Goal: Information Seeking & Learning: Learn about a topic

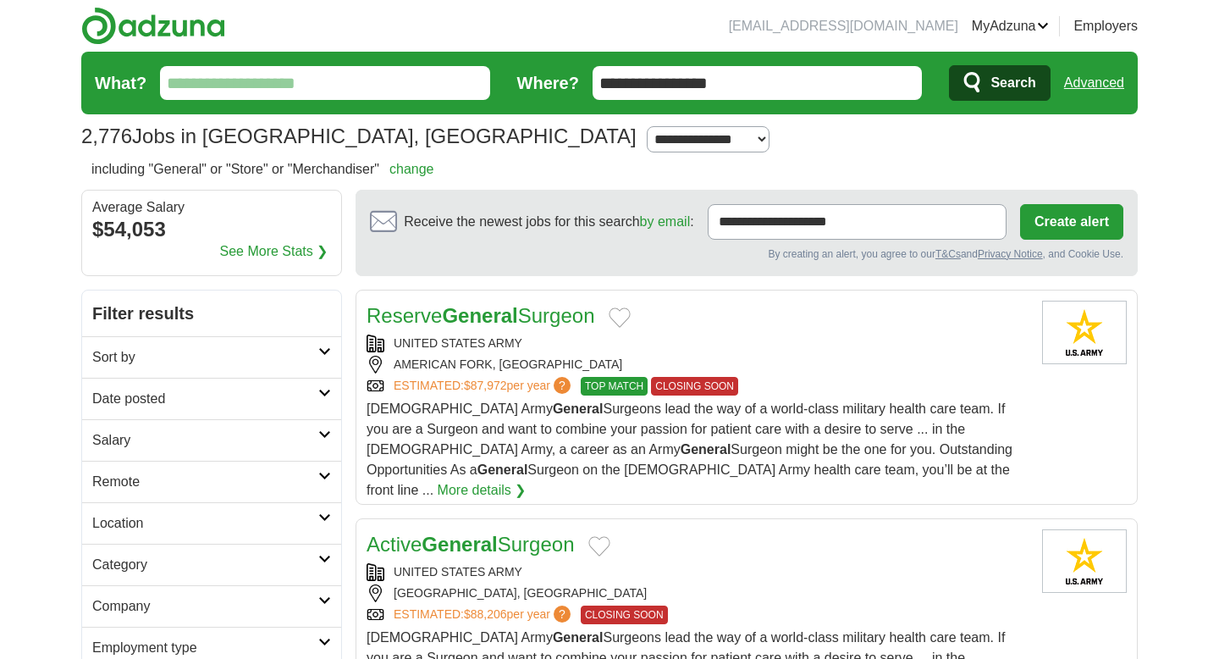
click at [318, 86] on input "What?" at bounding box center [325, 83] width 330 height 34
click at [744, 79] on input "**********" at bounding box center [758, 83] width 330 height 34
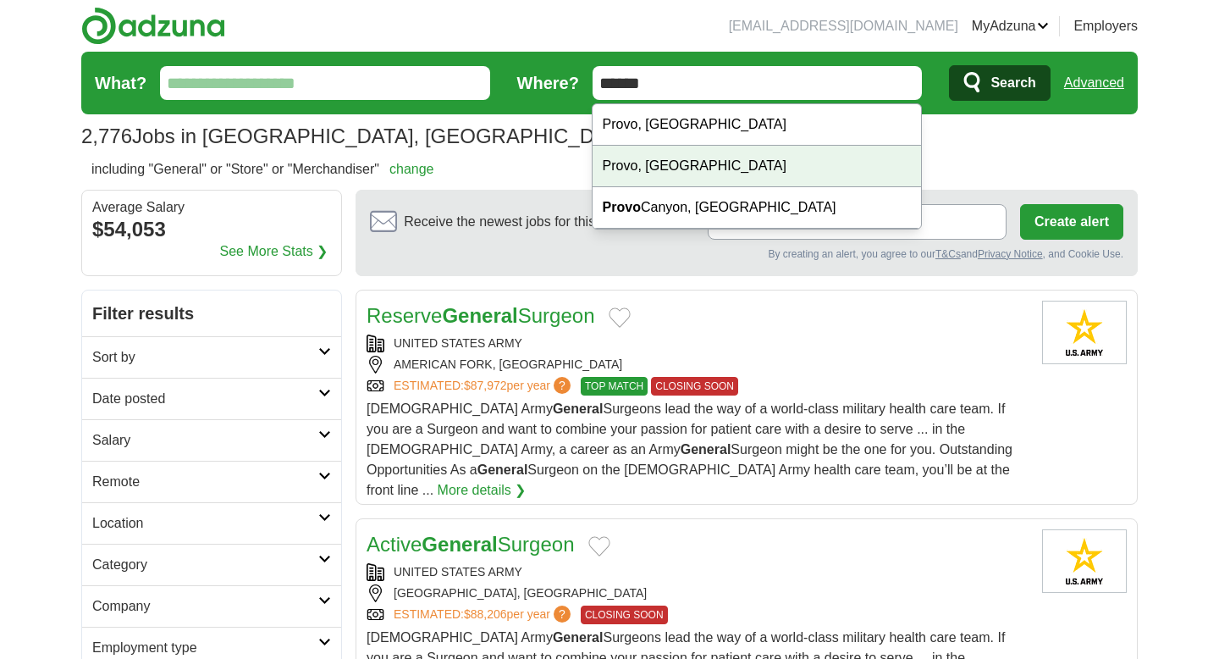
click at [703, 170] on div "Provo, UT" at bounding box center [757, 166] width 329 height 41
type input "*********"
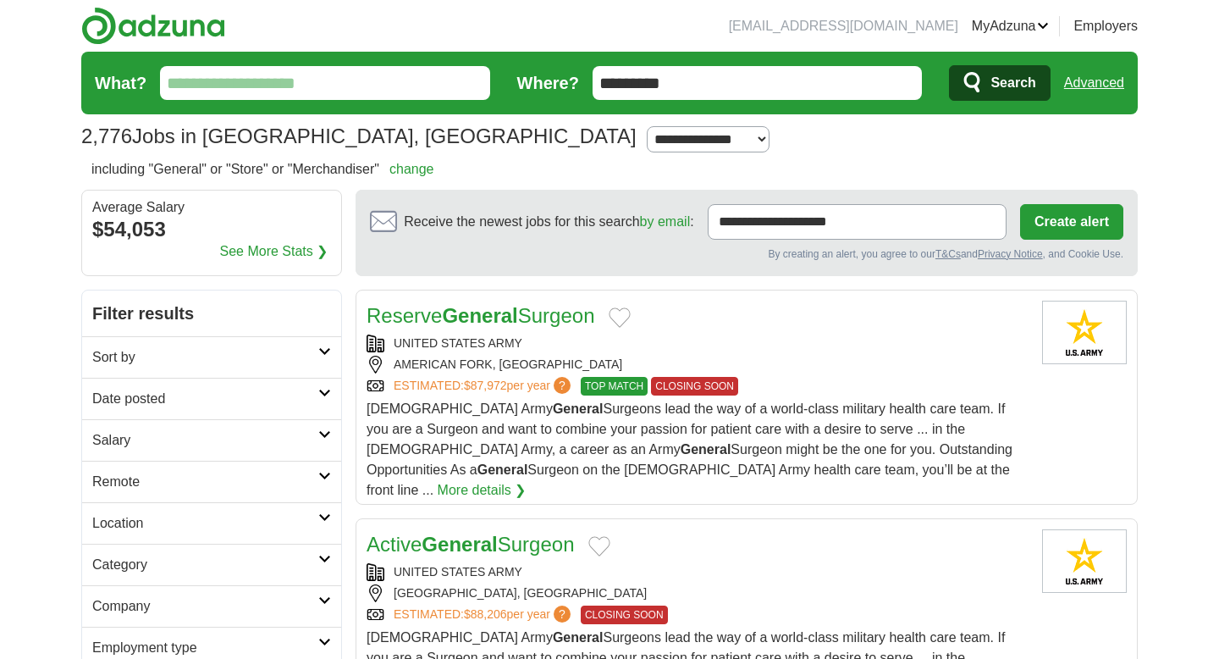
click at [991, 83] on span "Search" at bounding box center [1013, 83] width 45 height 34
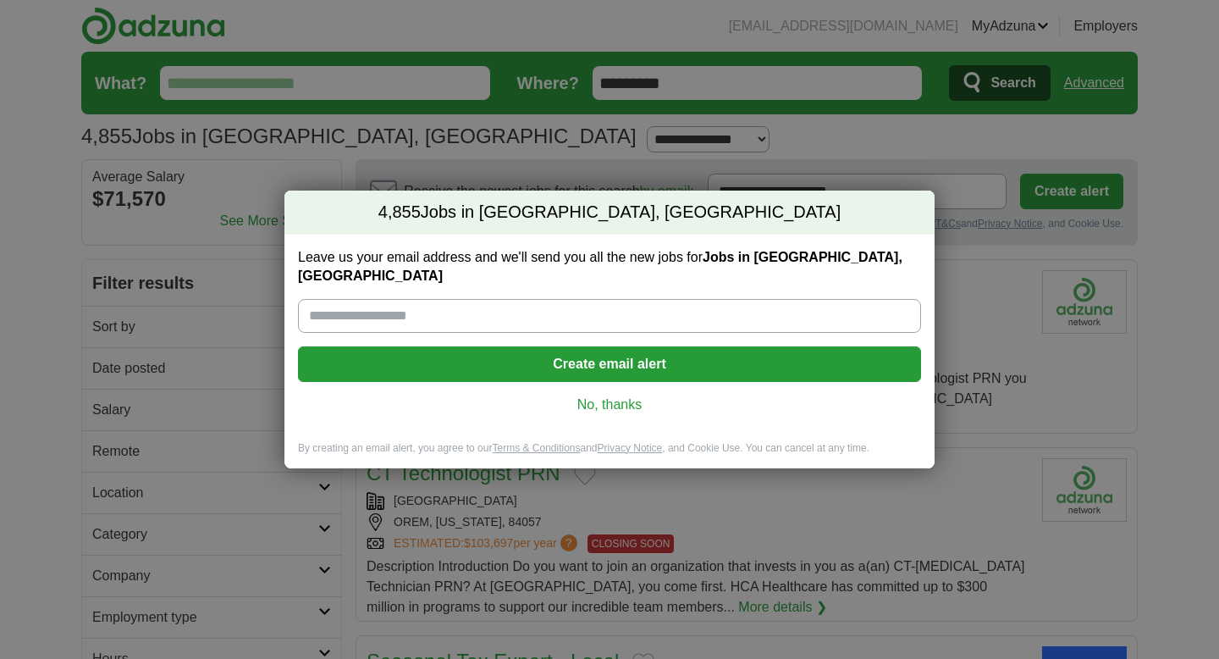
click at [616, 395] on link "No, thanks" at bounding box center [610, 404] width 596 height 19
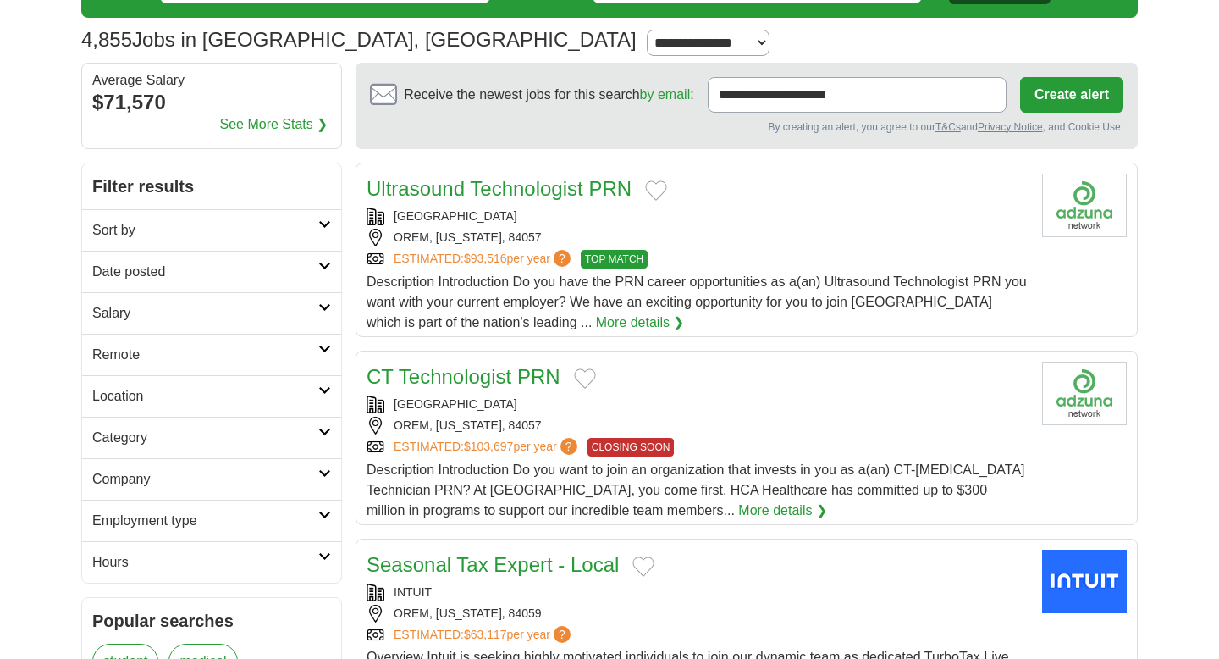
scroll to position [100, 0]
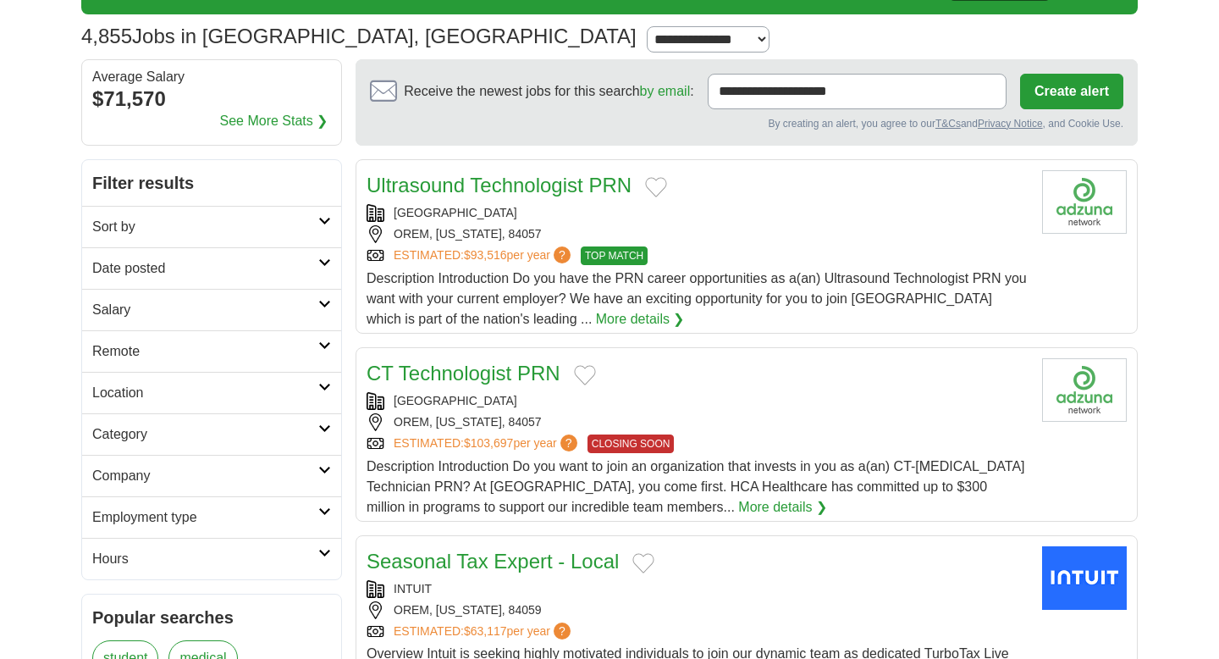
click at [315, 428] on h2 "Category" at bounding box center [205, 434] width 226 height 20
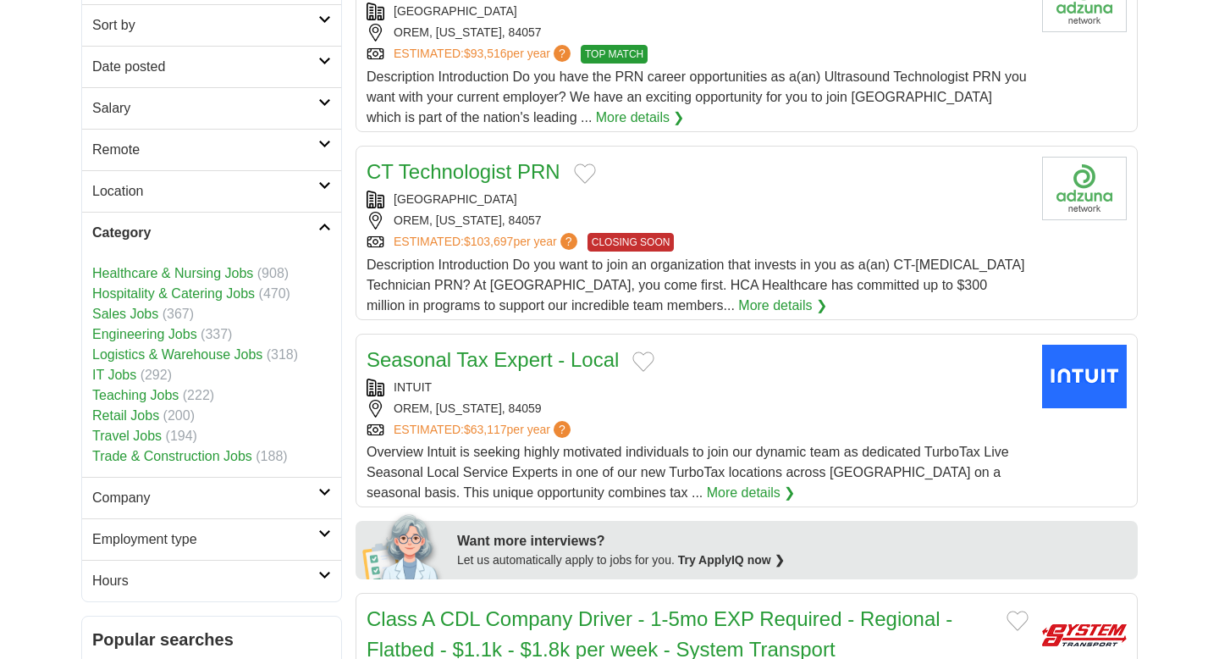
scroll to position [303, 0]
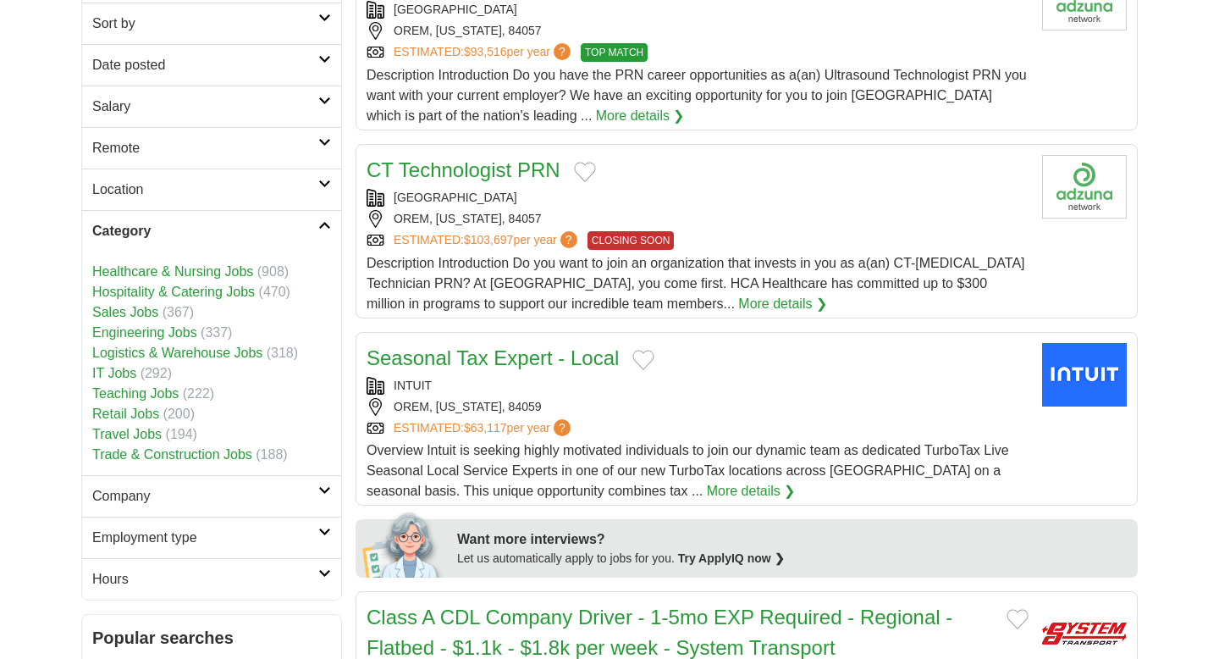
click at [148, 417] on link "Retail Jobs" at bounding box center [125, 413] width 67 height 14
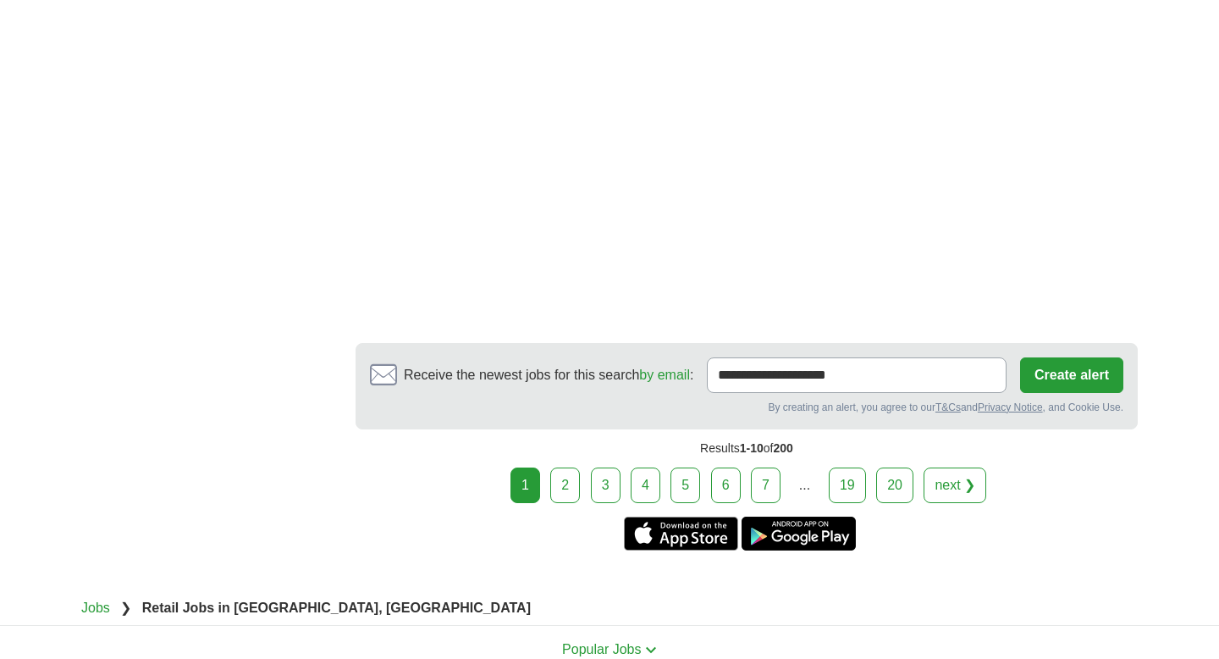
scroll to position [3010, 0]
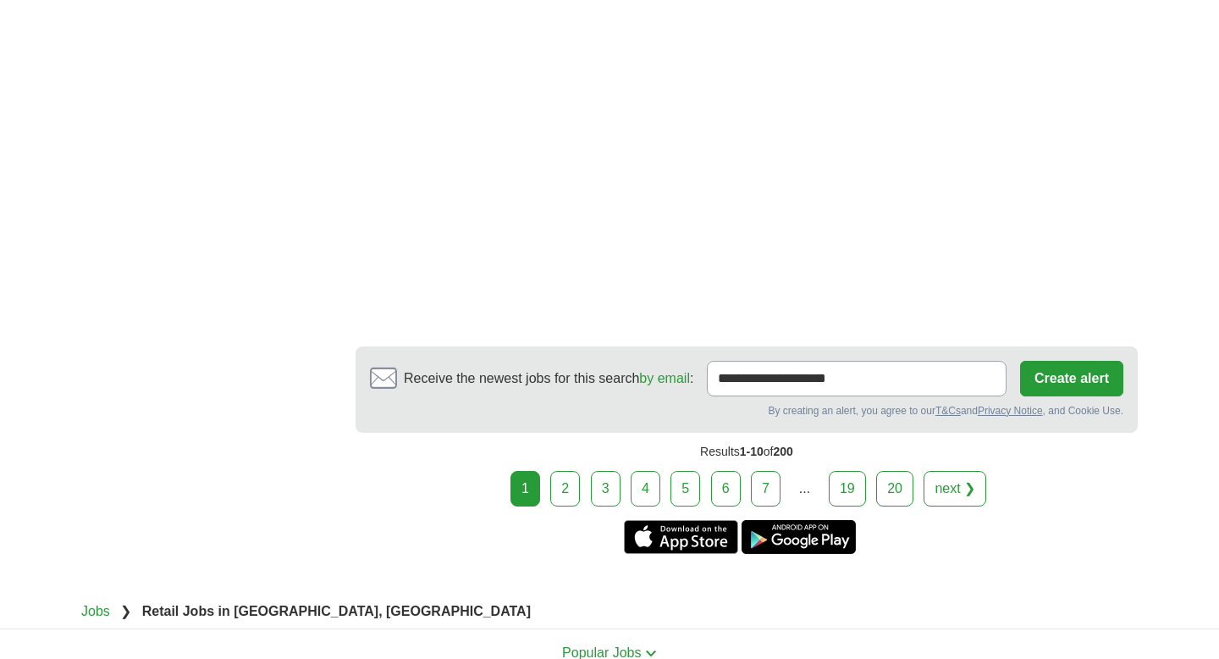
click at [563, 471] on link "2" at bounding box center [565, 489] width 30 height 36
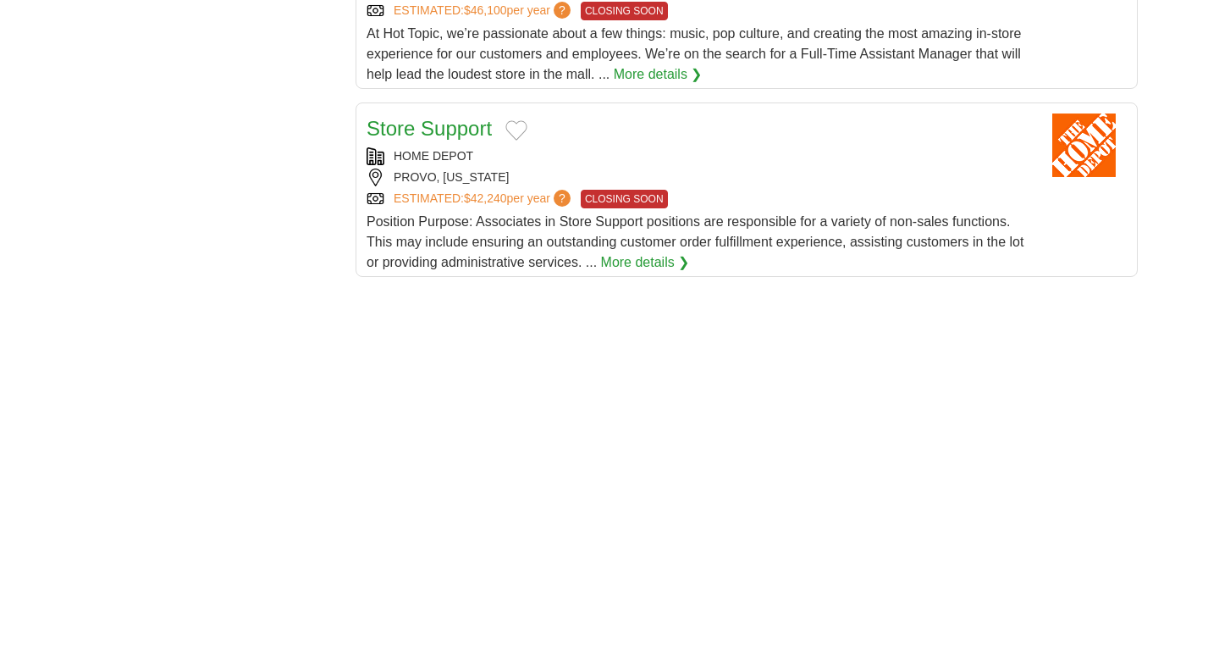
scroll to position [2020, 0]
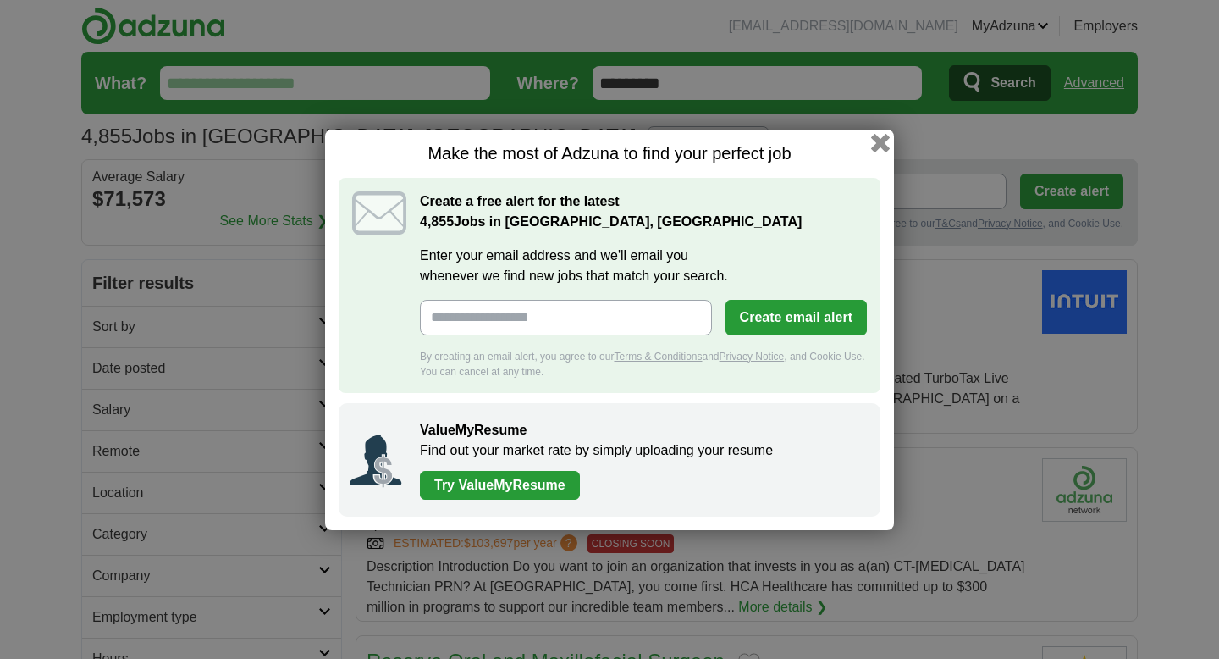
click at [885, 144] on button "button" at bounding box center [880, 142] width 19 height 19
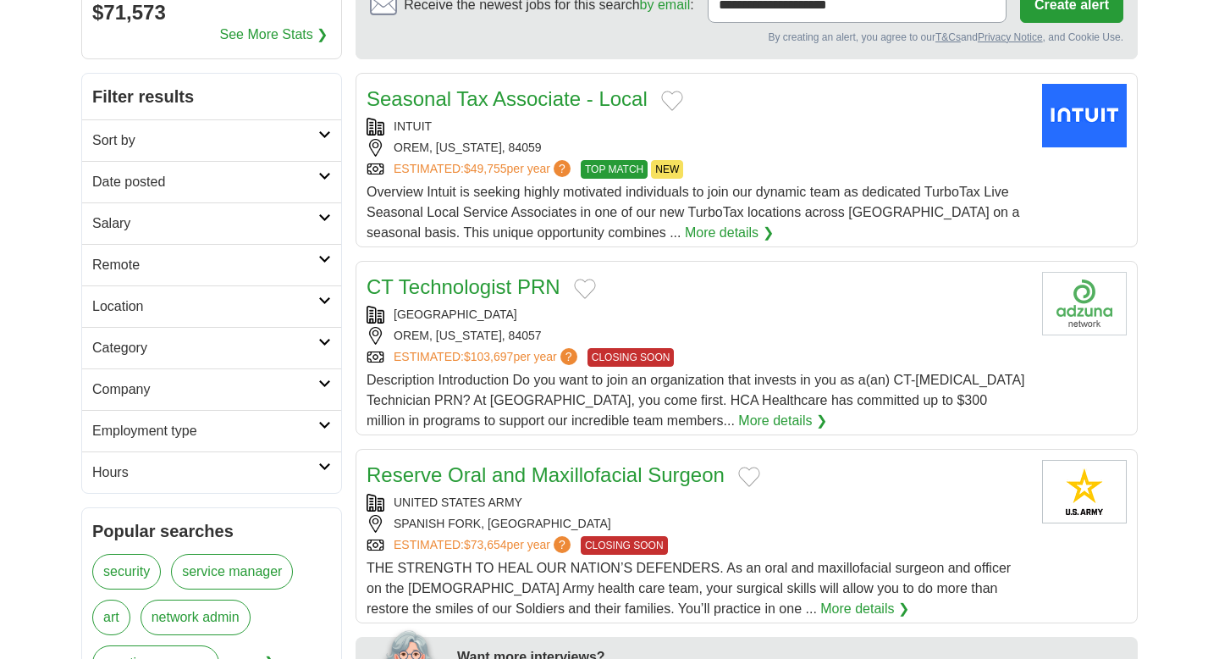
scroll to position [187, 0]
click at [329, 339] on icon at bounding box center [324, 341] width 13 height 8
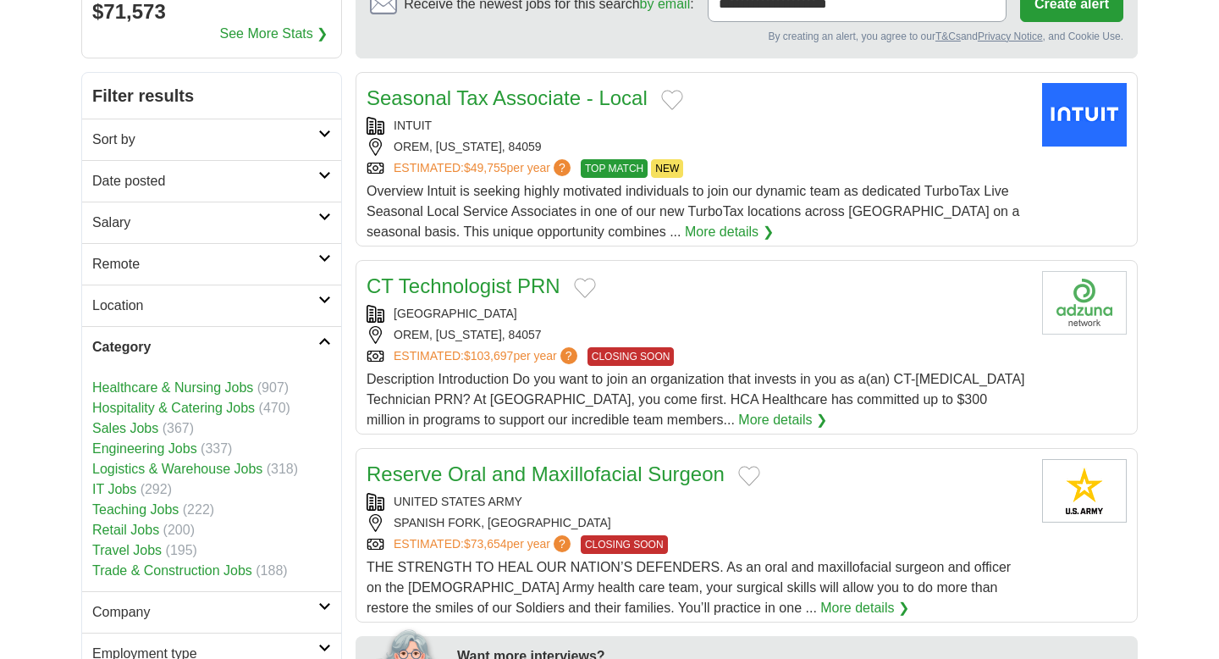
click at [138, 530] on link "Retail Jobs" at bounding box center [125, 529] width 67 height 14
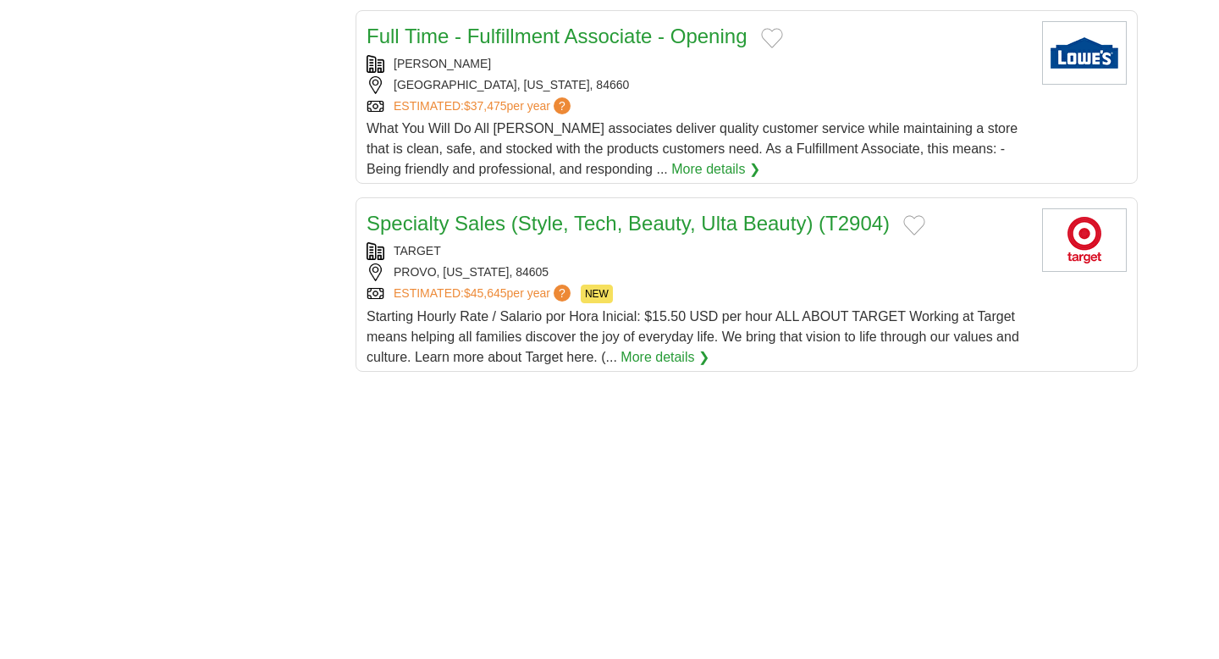
scroll to position [1927, 0]
click at [756, 213] on link "Specialty Sales (Style, Tech, Beauty, Ulta Beauty) (T2904)" at bounding box center [628, 224] width 523 height 23
